Goal: Task Accomplishment & Management: Manage account settings

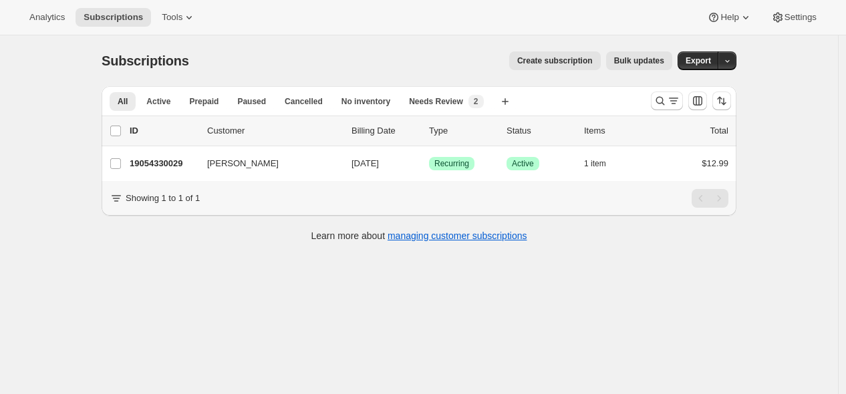
click at [326, 327] on div "Subscriptions. This page is ready Subscriptions Create subscription Bulk update…" at bounding box center [419, 232] width 838 height 394
click at [660, 102] on icon "Search and filter results" at bounding box center [660, 100] width 13 height 13
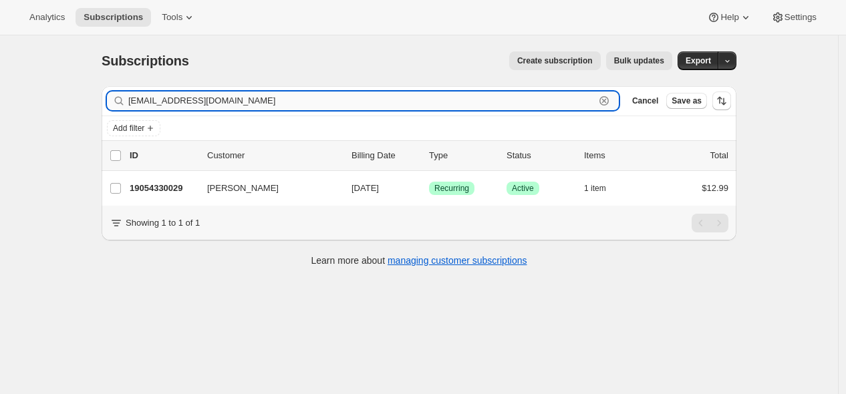
click at [535, 93] on input "[EMAIL_ADDRESS][DOMAIN_NAME]" at bounding box center [361, 101] width 466 height 19
click at [536, 93] on input "[EMAIL_ADDRESS][DOMAIN_NAME]" at bounding box center [361, 101] width 466 height 19
paste input "kellielafevor@gmai"
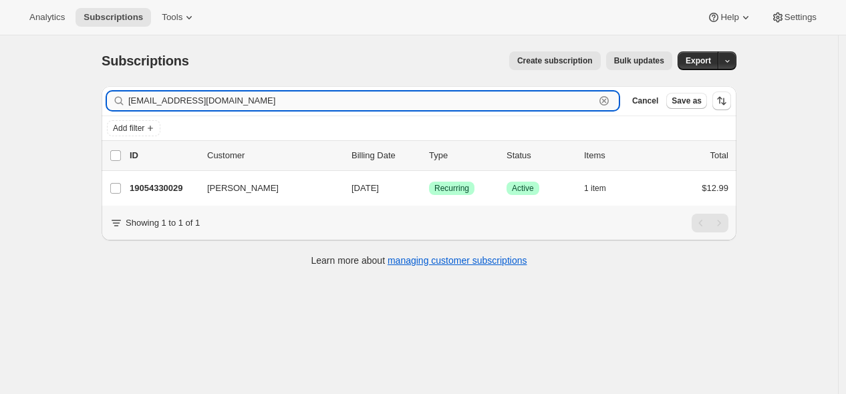
type input "[EMAIL_ADDRESS][DOMAIN_NAME]"
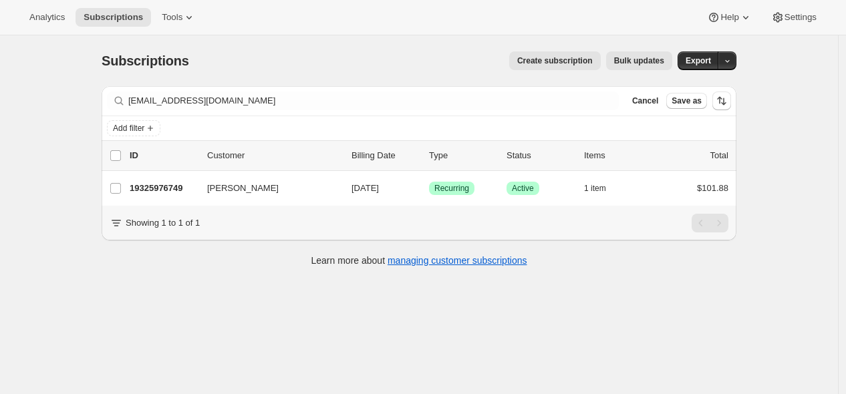
drag, startPoint x: 400, startPoint y: 57, endPoint x: 348, endPoint y: 5, distance: 73.2
click at [400, 57] on div "Create subscription Bulk updates" at bounding box center [438, 60] width 467 height 19
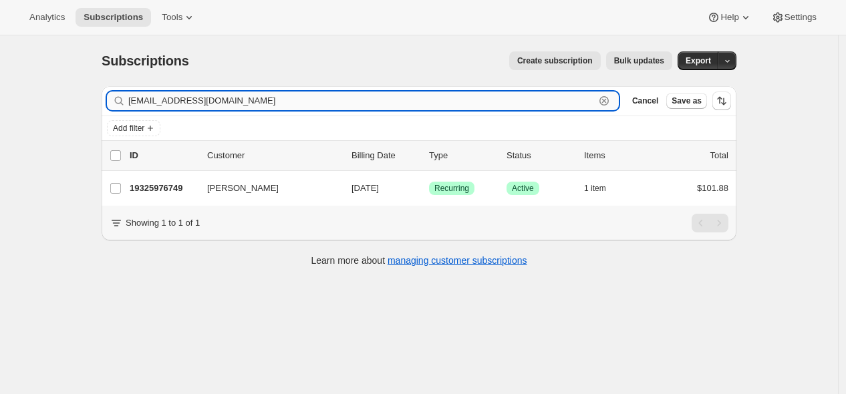
click at [566, 101] on input "[EMAIL_ADDRESS][DOMAIN_NAME]" at bounding box center [361, 101] width 466 height 19
click at [567, 101] on input "[EMAIL_ADDRESS][DOMAIN_NAME]" at bounding box center [361, 101] width 466 height 19
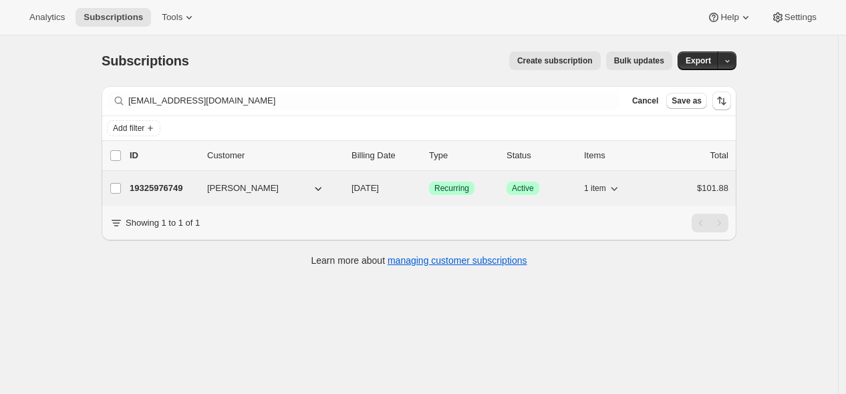
click at [170, 184] on p "19325976749" at bounding box center [163, 188] width 67 height 13
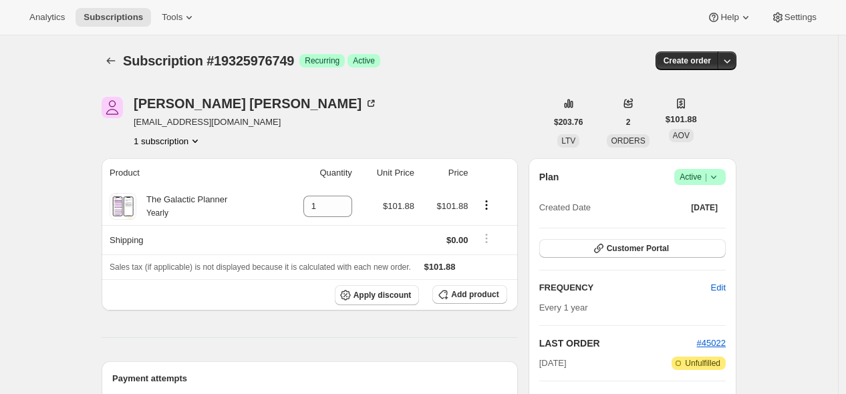
click at [716, 175] on icon at bounding box center [713, 176] width 13 height 13
click at [704, 229] on span "Cancel subscription" at bounding box center [699, 226] width 76 height 10
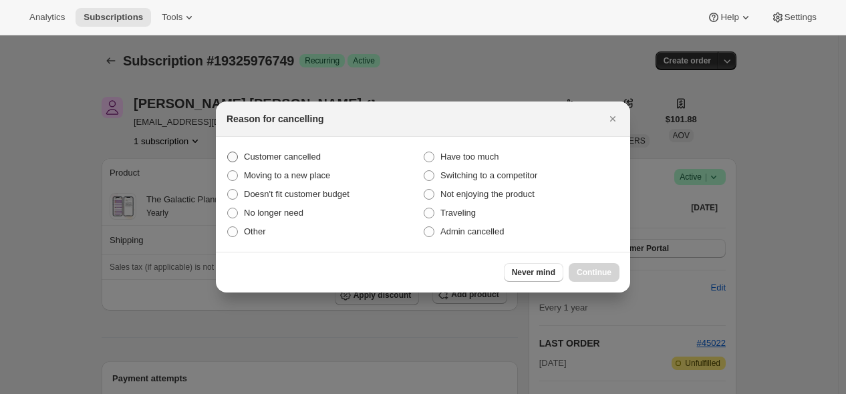
click at [364, 152] on label "Customer cancelled" at bounding box center [325, 157] width 196 height 19
click at [228, 152] on input "Customer cancelled" at bounding box center [227, 152] width 1 height 1
radio input "true"
click at [597, 273] on span "Continue" at bounding box center [594, 272] width 35 height 11
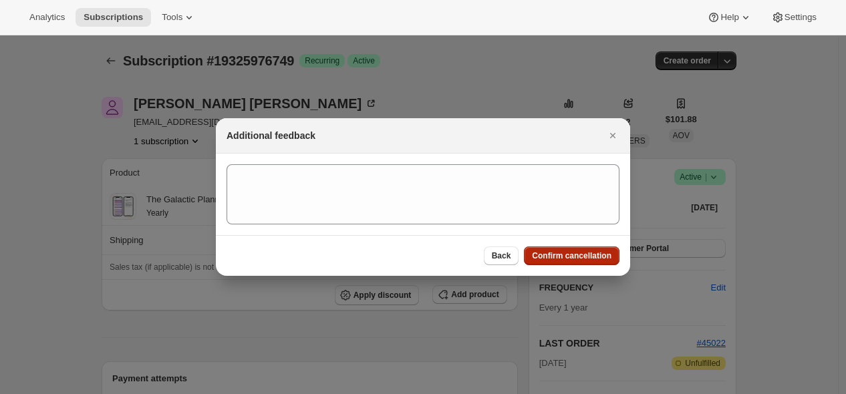
click at [583, 251] on span "Confirm cancellation" at bounding box center [572, 256] width 80 height 11
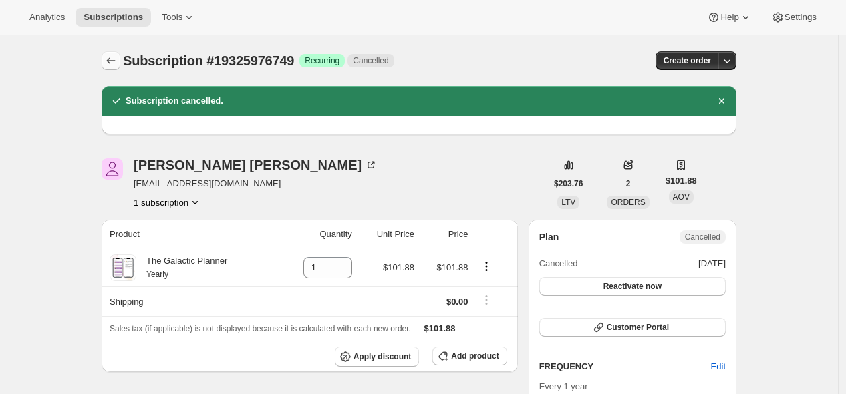
click at [115, 63] on icon "Subscriptions" at bounding box center [110, 60] width 13 height 13
